Goal: Task Accomplishment & Management: Use online tool/utility

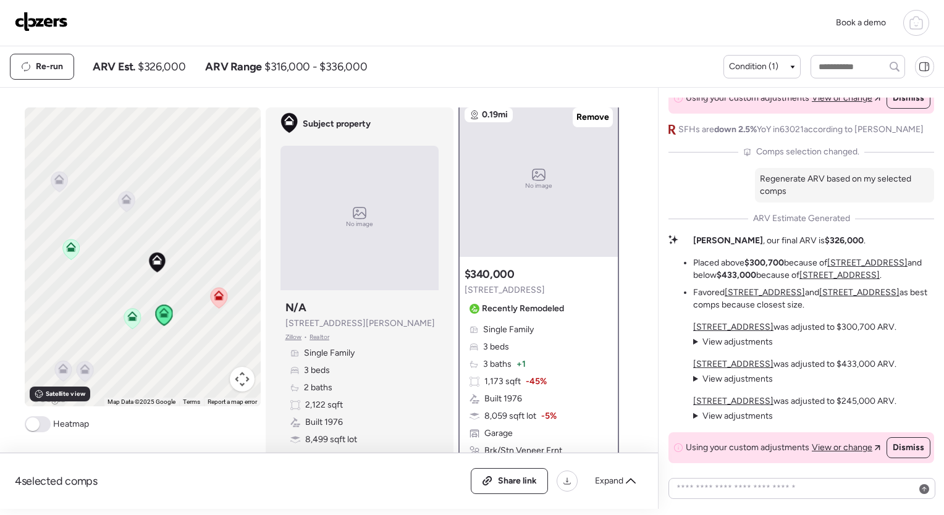
scroll to position [2, 0]
click at [775, 62] on span "Condition (1)" at bounding box center [753, 67] width 49 height 12
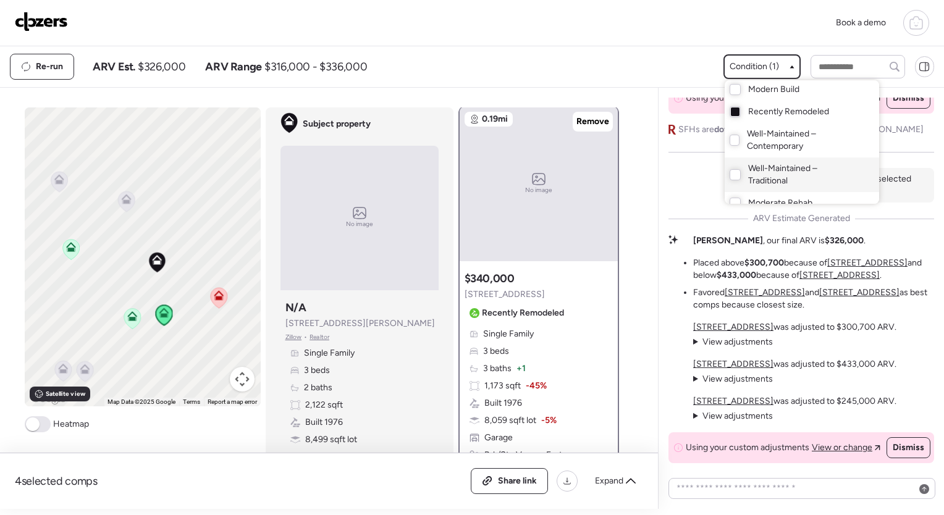
scroll to position [35, 0]
click at [741, 175] on div "Moderate Rehab" at bounding box center [802, 170] width 154 height 22
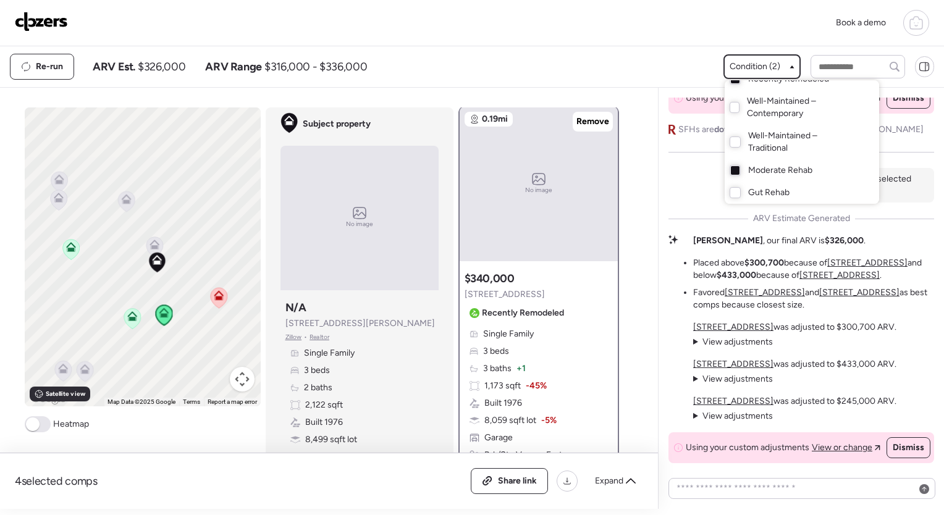
click at [658, 63] on div at bounding box center [472, 222] width 944 height 515
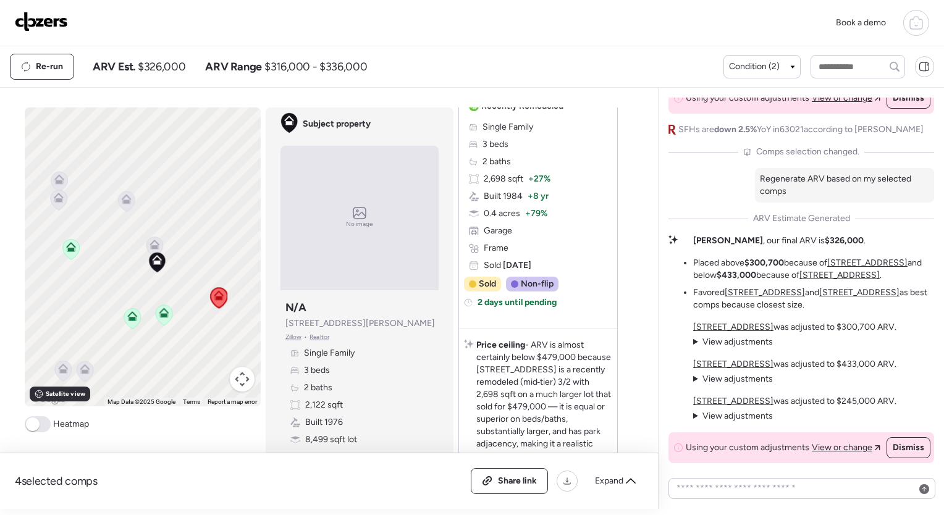
scroll to position [1978, 0]
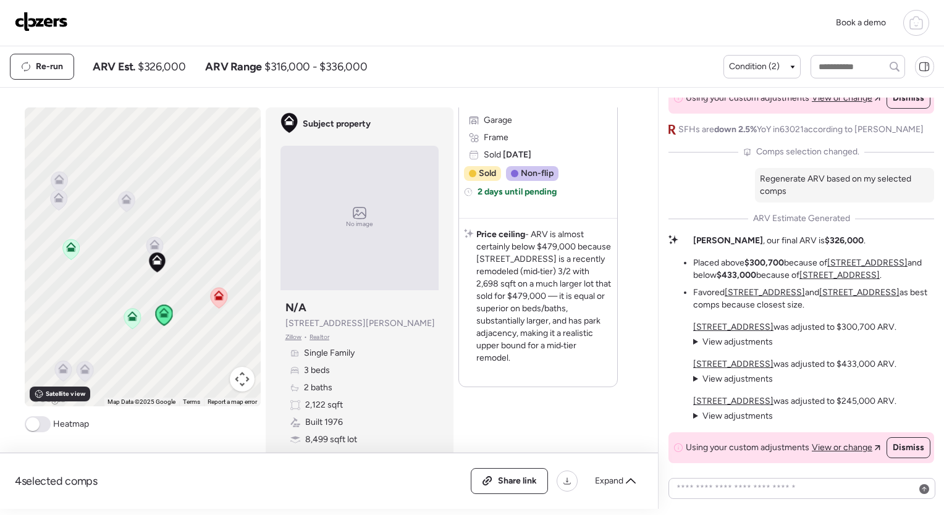
click at [151, 243] on icon at bounding box center [154, 245] width 10 height 10
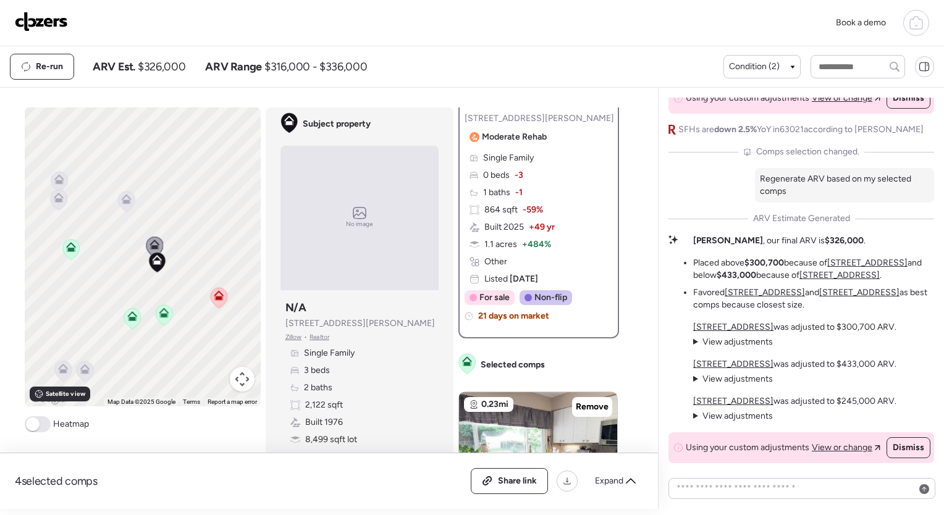
scroll to position [0, 0]
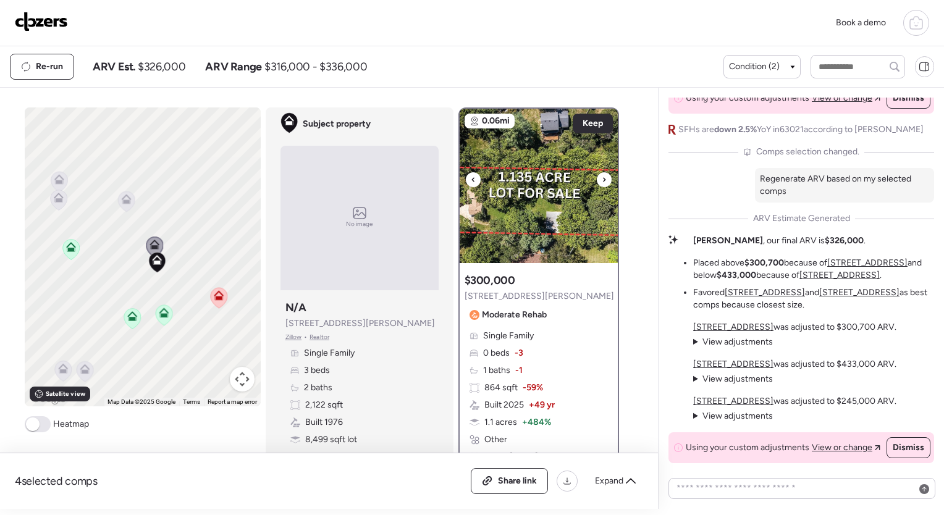
click at [602, 177] on icon at bounding box center [604, 179] width 5 height 15
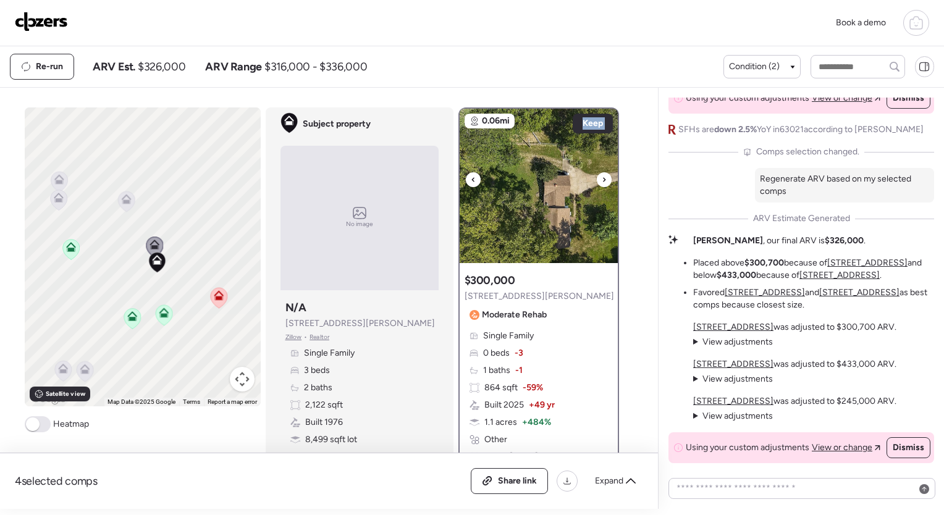
click at [597, 177] on div at bounding box center [604, 179] width 15 height 15
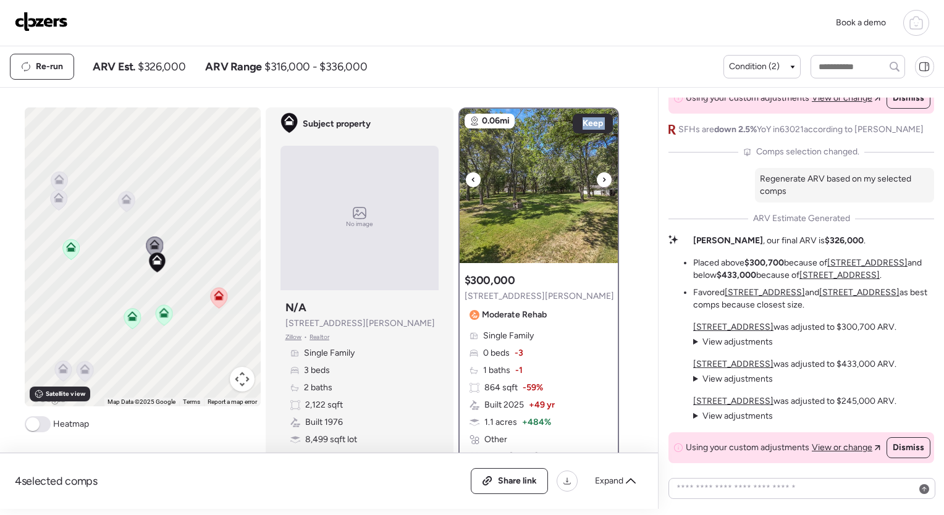
click at [597, 177] on div at bounding box center [604, 179] width 15 height 15
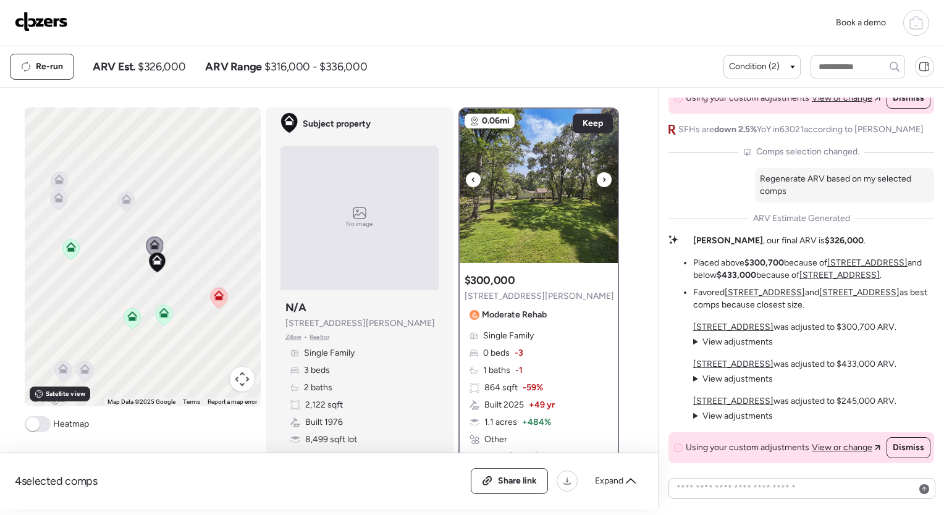
click at [602, 177] on icon at bounding box center [604, 179] width 5 height 15
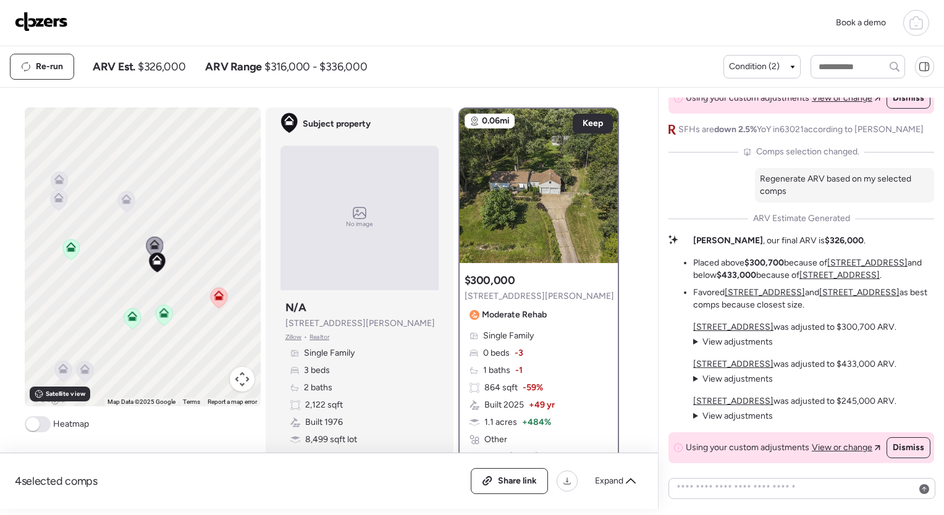
click at [121, 199] on icon at bounding box center [126, 199] width 10 height 10
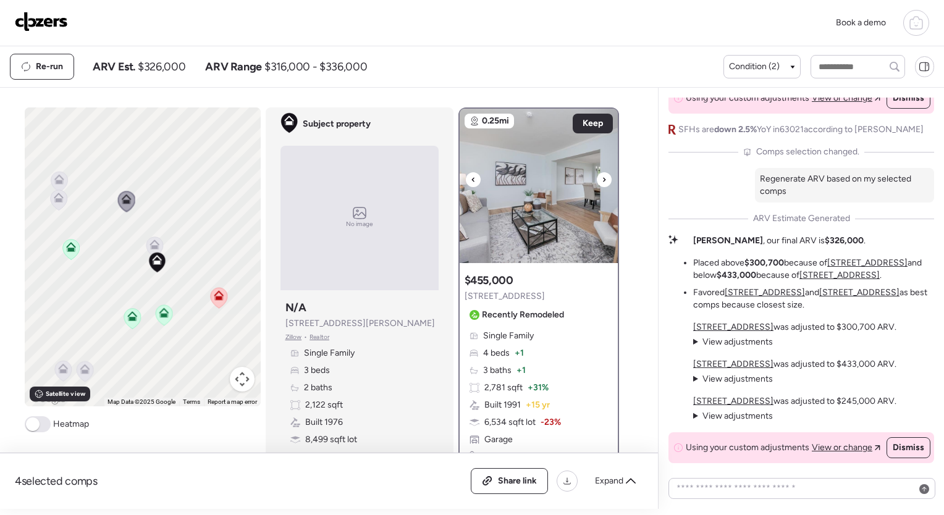
click at [603, 178] on div at bounding box center [604, 179] width 15 height 15
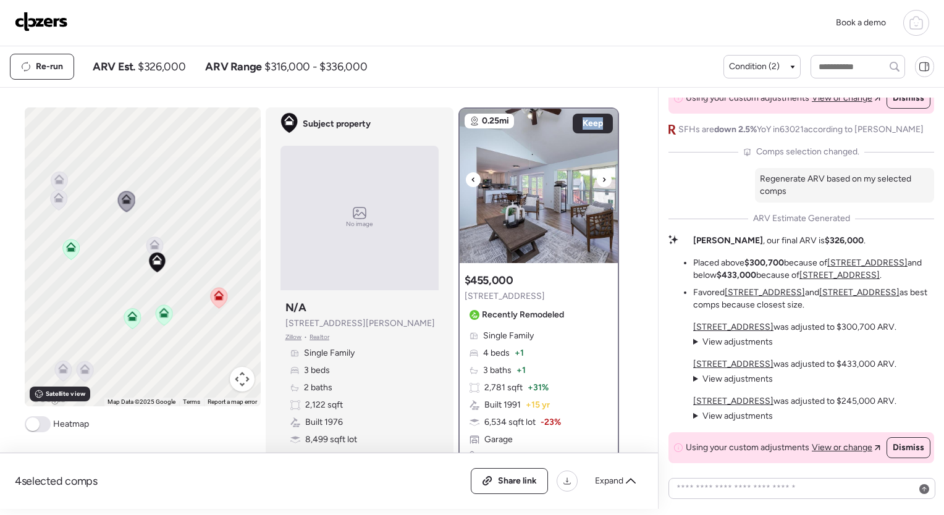
click at [603, 178] on div at bounding box center [604, 179] width 15 height 15
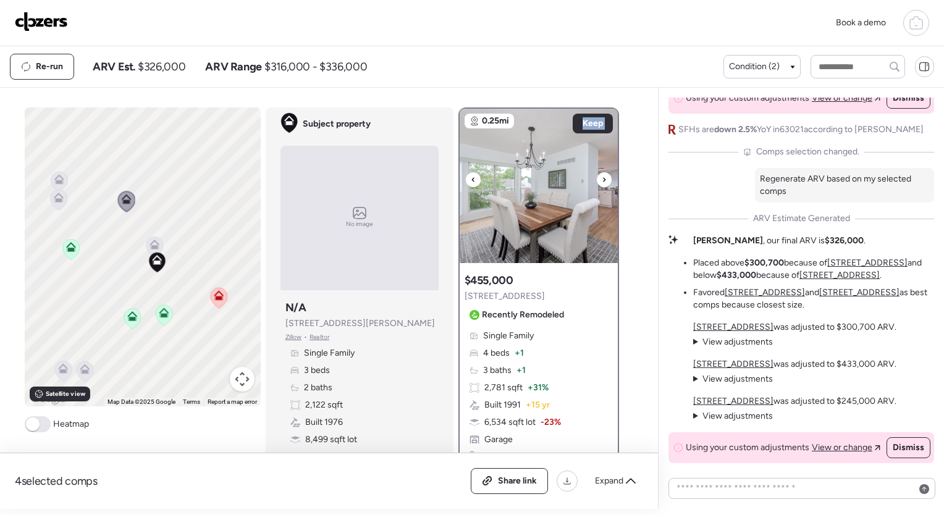
click at [603, 178] on div at bounding box center [604, 179] width 15 height 15
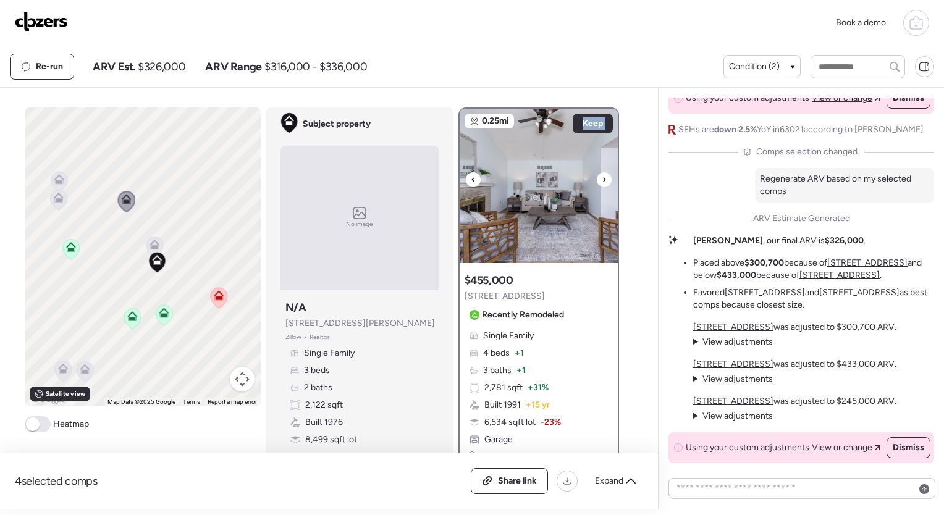
click at [603, 178] on div at bounding box center [604, 179] width 15 height 15
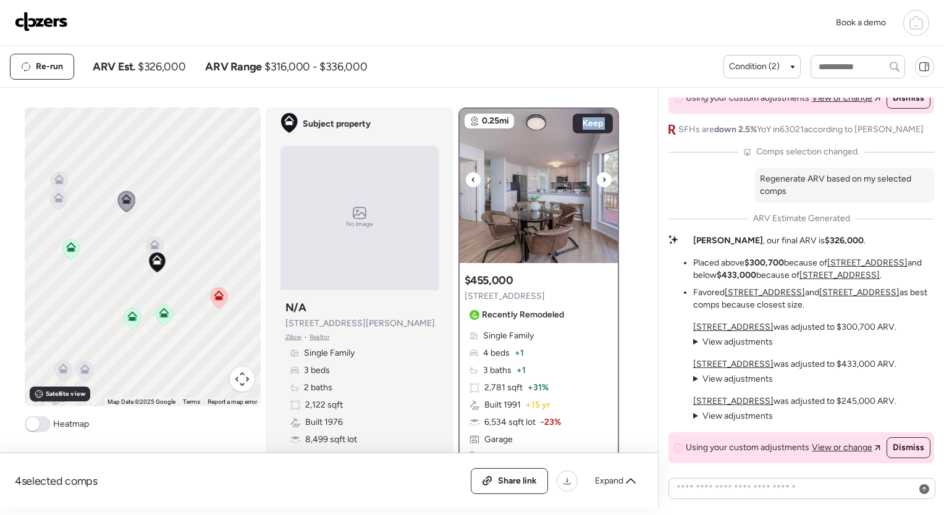
click at [603, 178] on div at bounding box center [604, 179] width 15 height 15
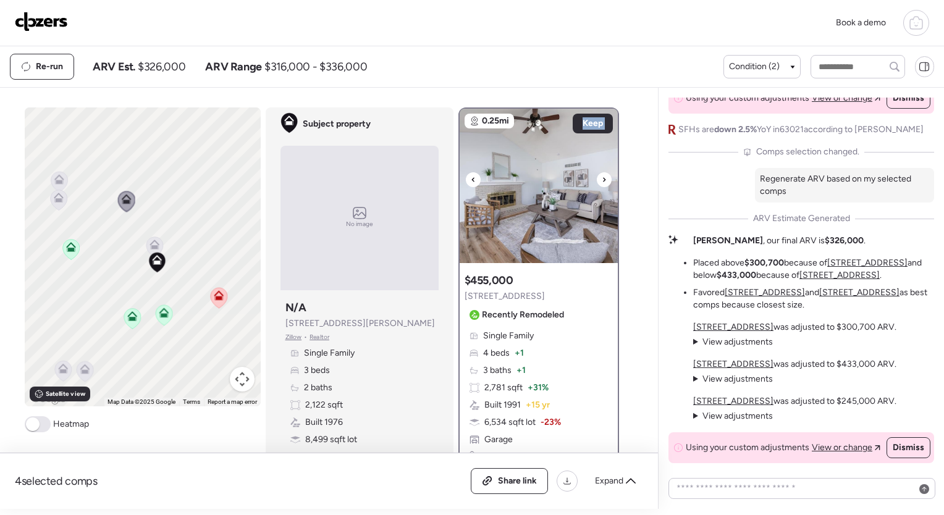
click at [603, 178] on div at bounding box center [604, 179] width 15 height 15
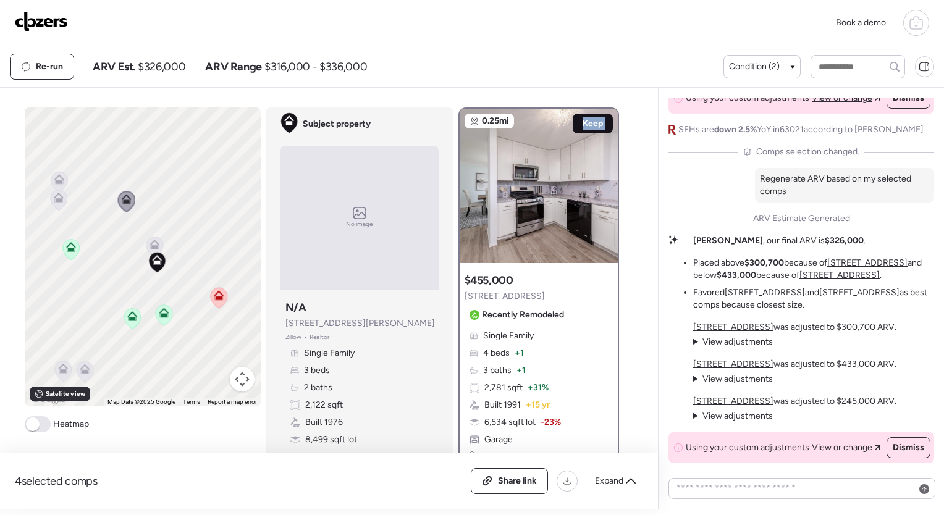
drag, startPoint x: 603, startPoint y: 178, endPoint x: 584, endPoint y: 121, distance: 60.0
click at [584, 121] on span "Keep" at bounding box center [592, 123] width 20 height 12
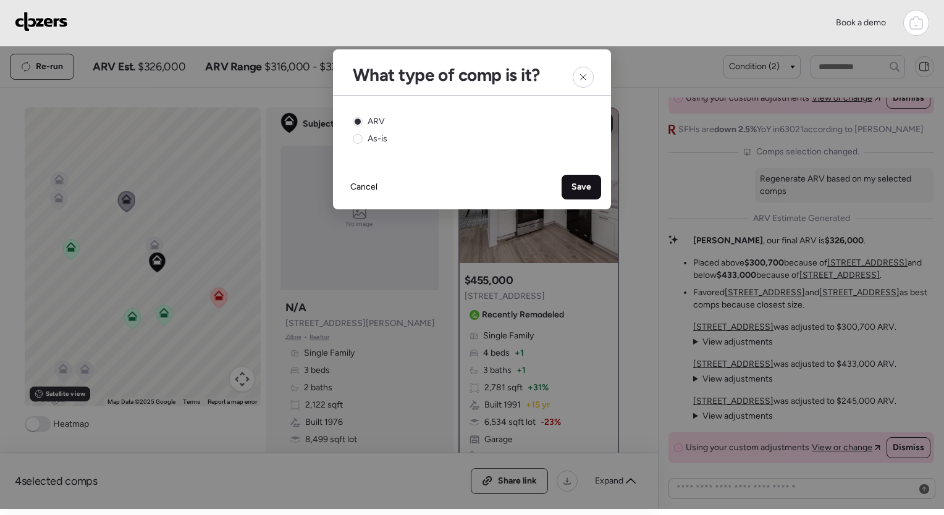
click at [590, 190] on span "Save" at bounding box center [581, 187] width 20 height 12
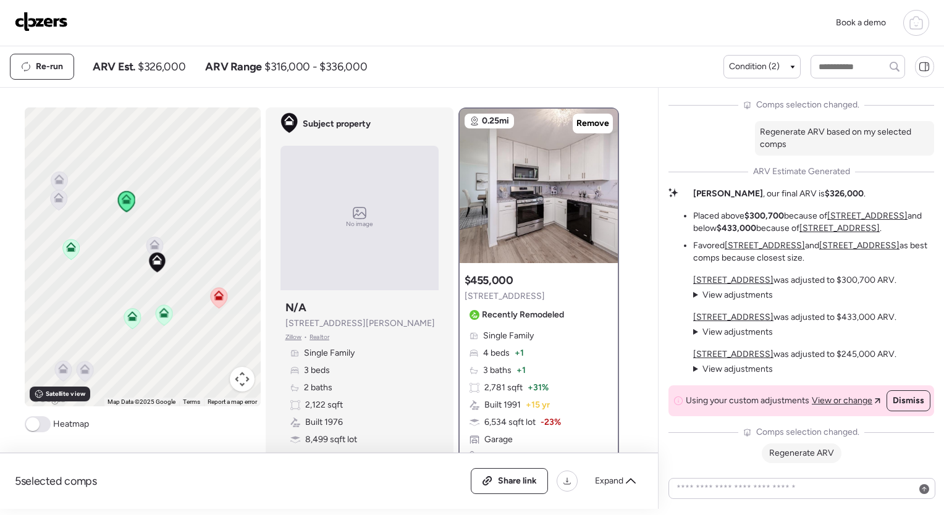
click at [801, 456] on span "Regenerate ARV" at bounding box center [801, 453] width 65 height 11
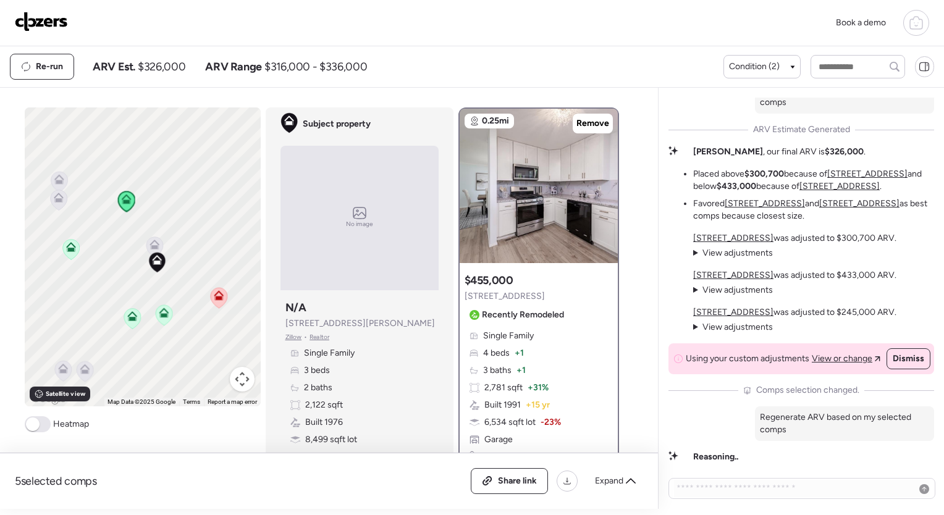
click at [911, 28] on icon at bounding box center [916, 24] width 12 height 10
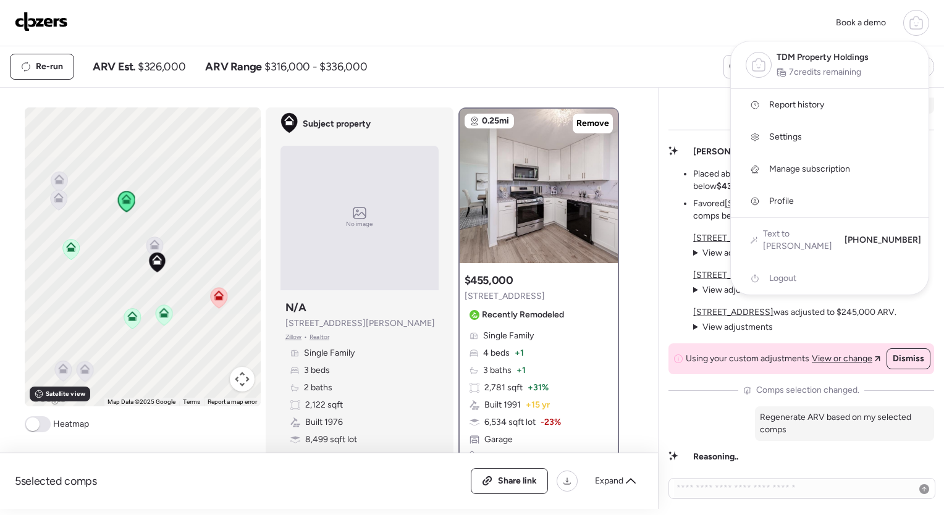
click at [911, 28] on icon at bounding box center [916, 24] width 12 height 10
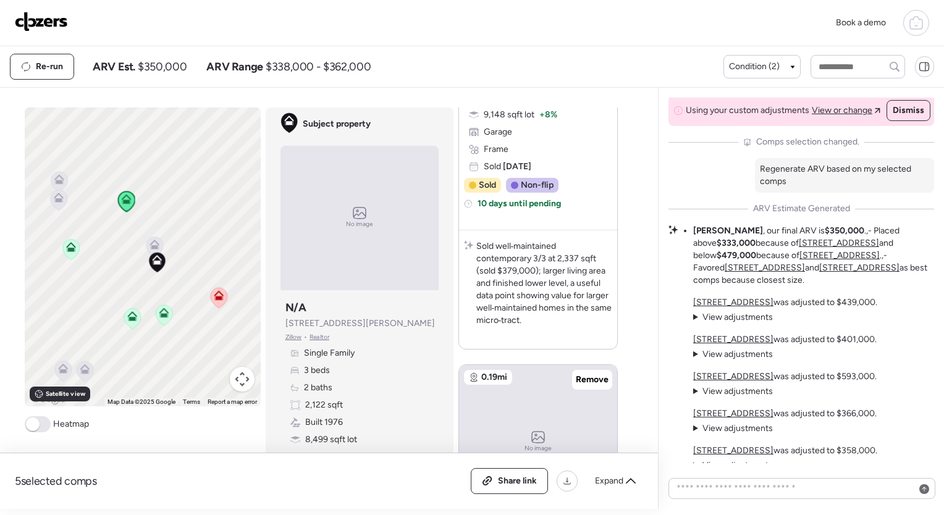
scroll to position [-49, 0]
drag, startPoint x: 789, startPoint y: 223, endPoint x: 752, endPoint y: 254, distance: 48.6
click at [752, 254] on li "Timothy , our final ARV is $350,000 .,- Placed above $333,000 because of 872 Vi…" at bounding box center [813, 256] width 241 height 62
drag, startPoint x: 752, startPoint y: 254, endPoint x: 741, endPoint y: 254, distance: 10.5
click at [741, 254] on li "Timothy , our final ARV is $350,000 .,- Placed above $333,000 because of 872 Vi…" at bounding box center [813, 256] width 241 height 62
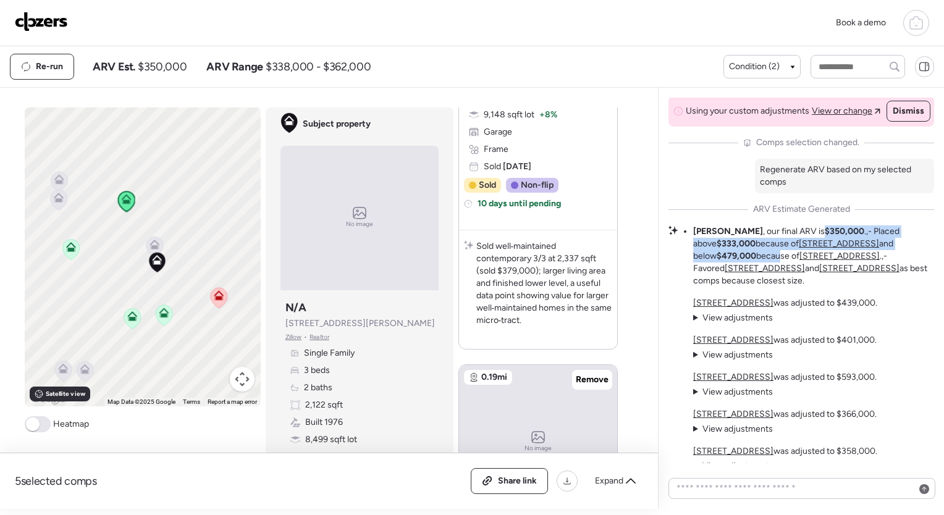
click at [741, 254] on li "Timothy , our final ARV is $350,000 .,- Placed above $333,000 because of 872 Vi…" at bounding box center [813, 256] width 241 height 62
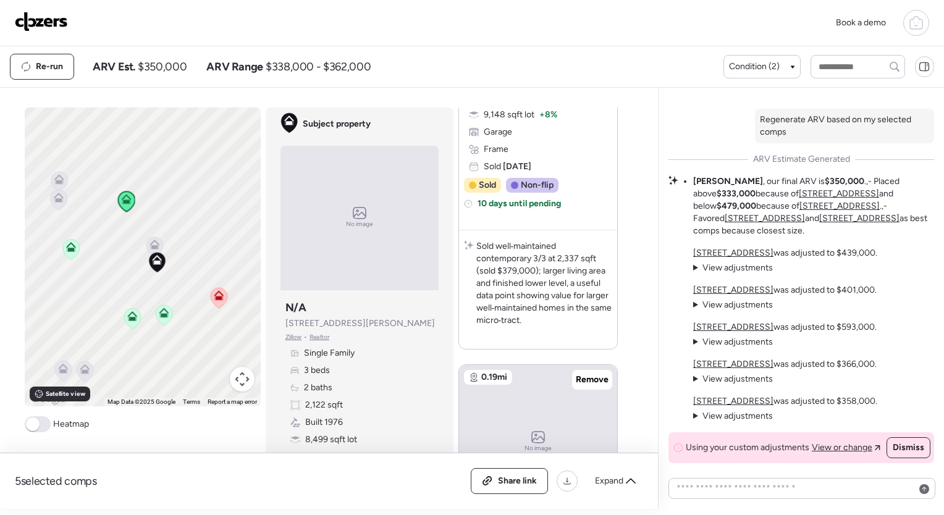
scroll to position [-10, 0]
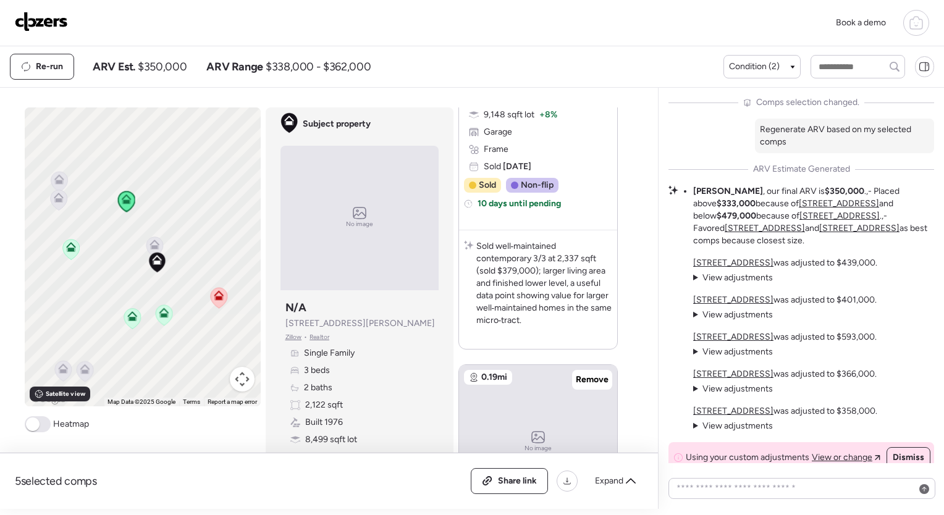
click at [907, 21] on div at bounding box center [916, 23] width 26 height 26
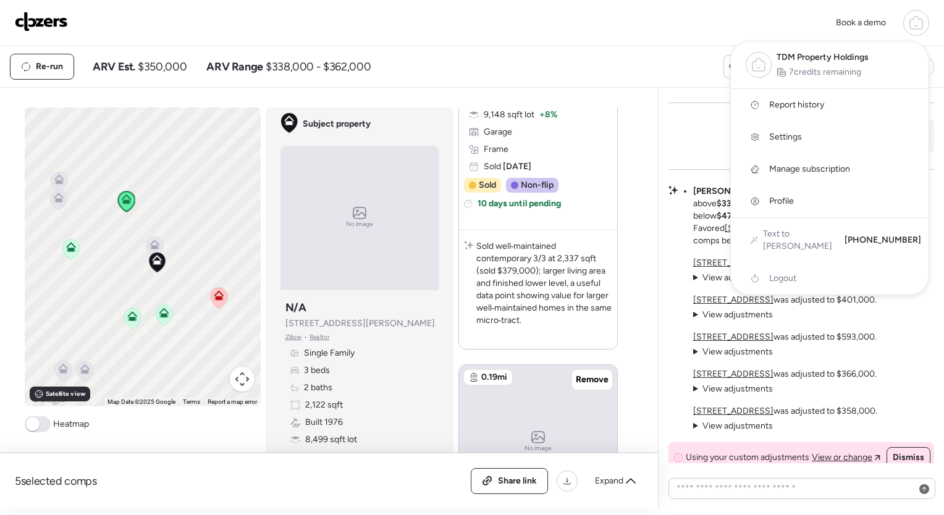
click at [807, 100] on span "Report history" at bounding box center [796, 105] width 55 height 12
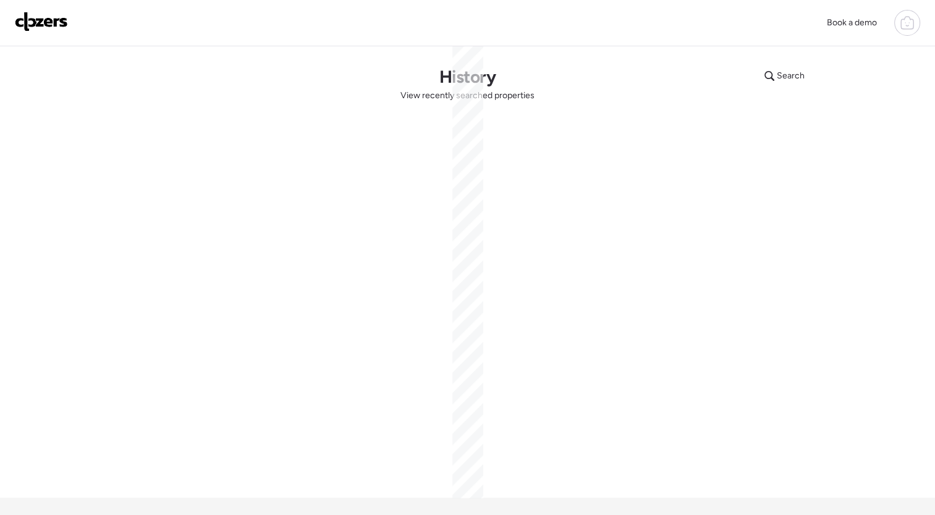
click at [62, 18] on img at bounding box center [41, 22] width 53 height 20
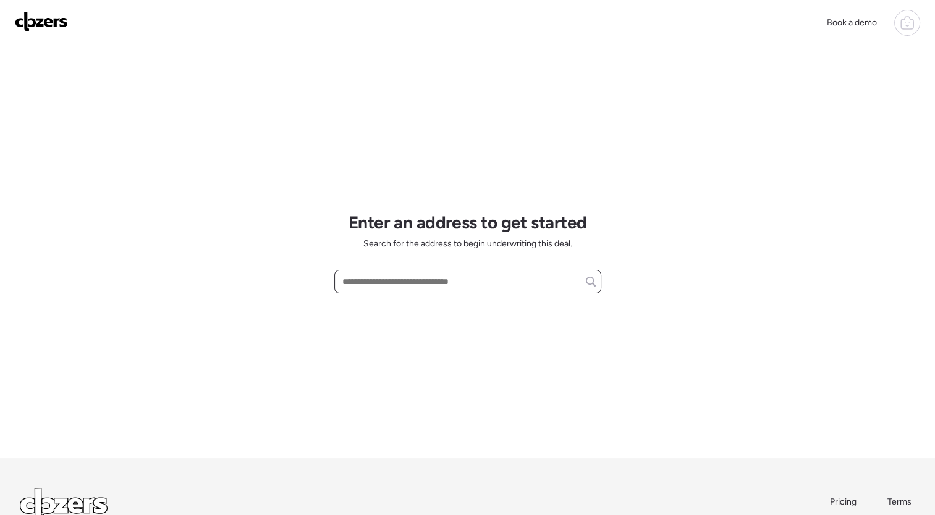
click at [442, 279] on input "text" at bounding box center [468, 281] width 256 height 17
paste input "**********"
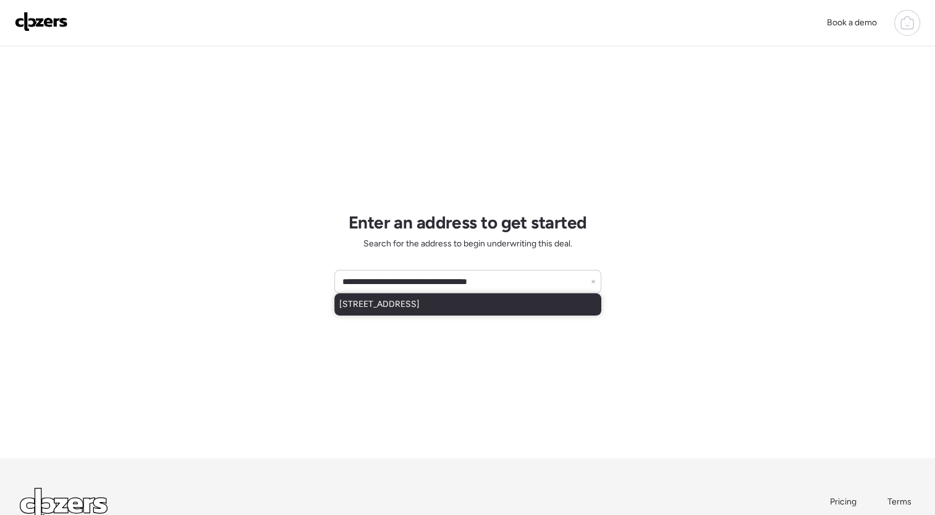
click at [419, 305] on span "[STREET_ADDRESS]" at bounding box center [379, 304] width 80 height 12
type input "**********"
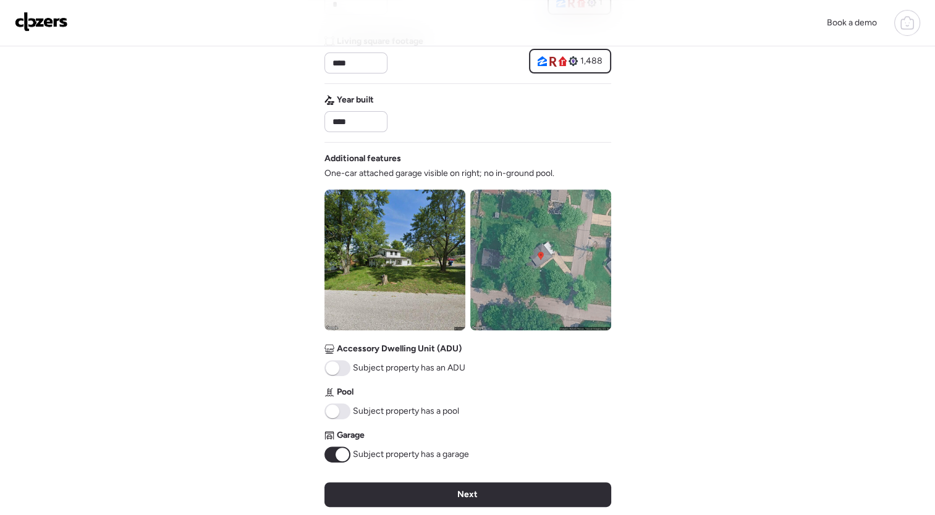
scroll to position [356, 0]
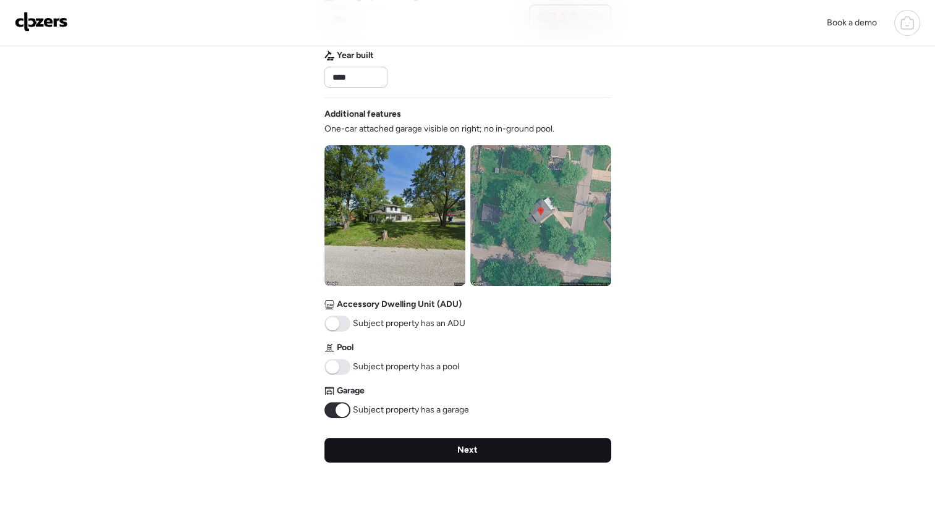
click at [545, 455] on div "Next" at bounding box center [467, 450] width 287 height 25
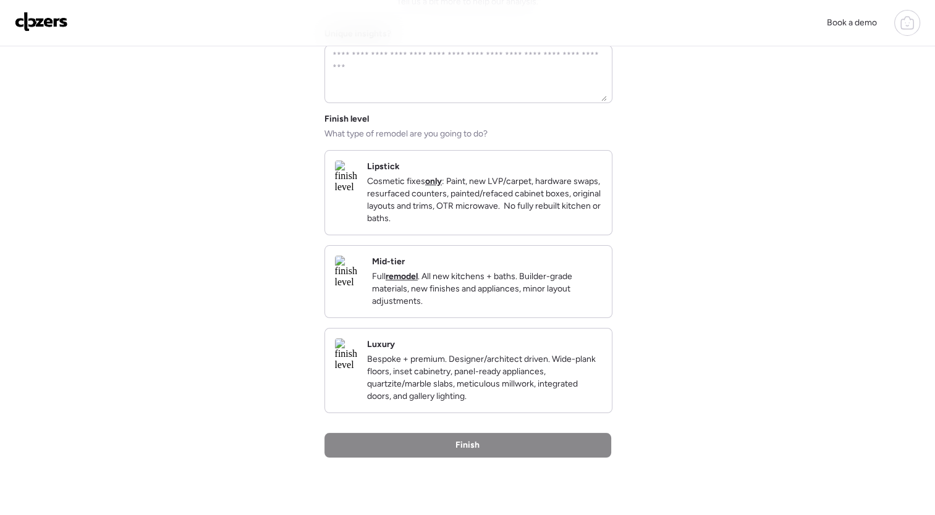
scroll to position [0, 0]
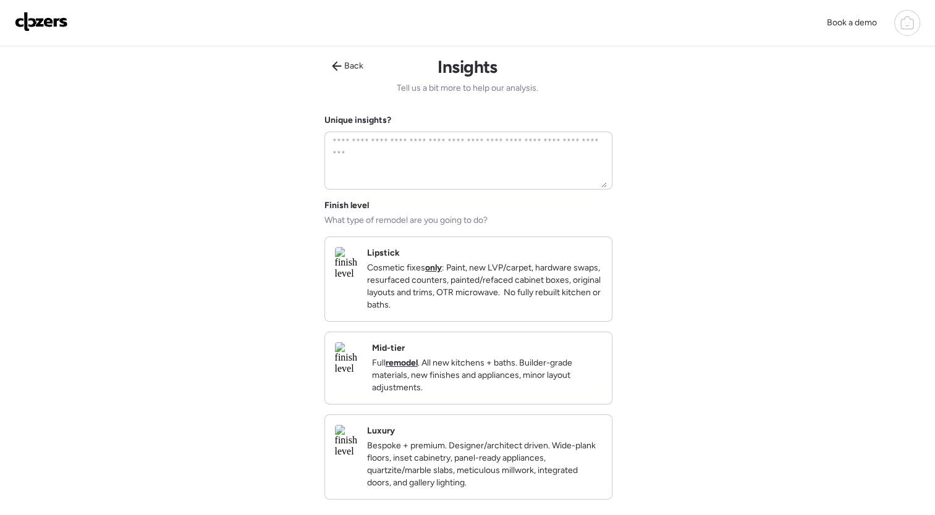
click at [553, 364] on div "Mid-tier Full remodel . All new kitchens + baths. Builder-grade materials, new …" at bounding box center [487, 368] width 230 height 52
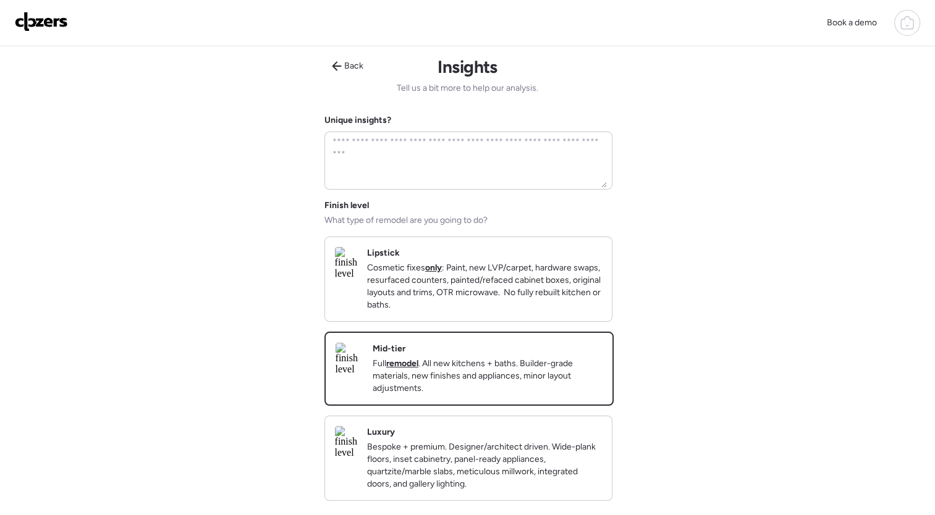
scroll to position [274, 0]
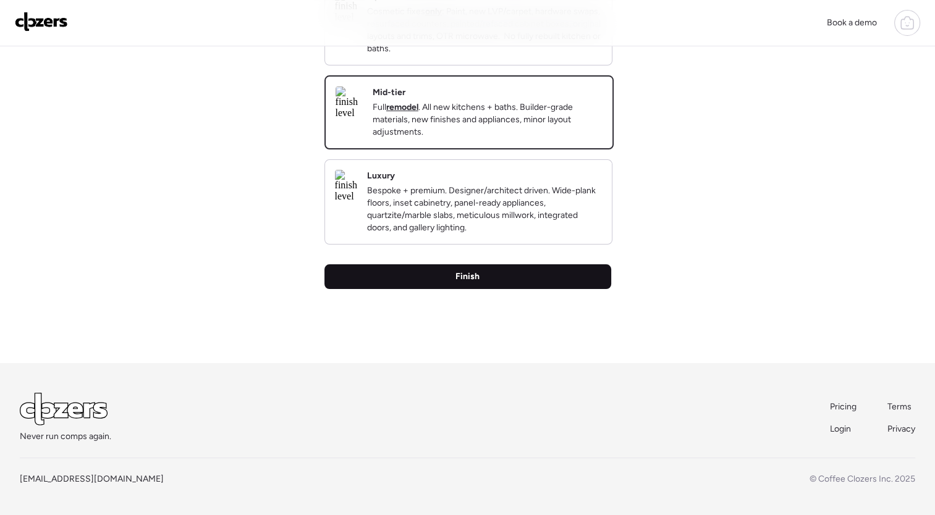
click at [590, 279] on div "Finish" at bounding box center [467, 276] width 287 height 25
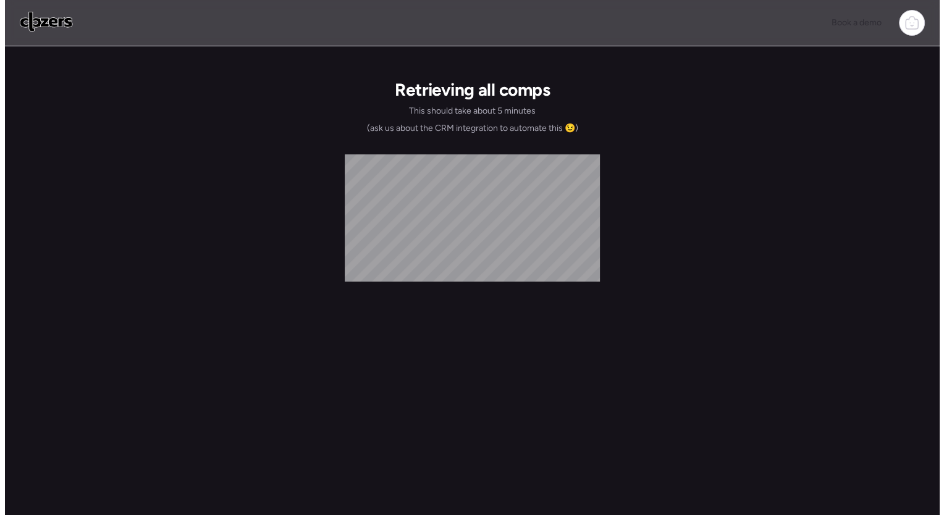
scroll to position [0, 0]
